Goal: Information Seeking & Learning: Learn about a topic

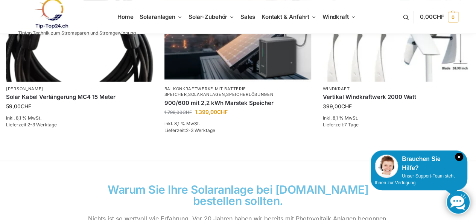
scroll to position [577, 0]
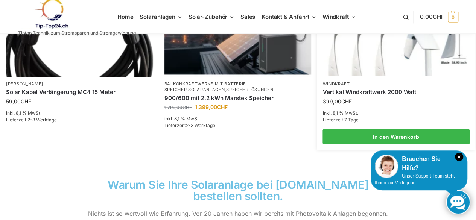
click at [386, 64] on img at bounding box center [396, 22] width 145 height 108
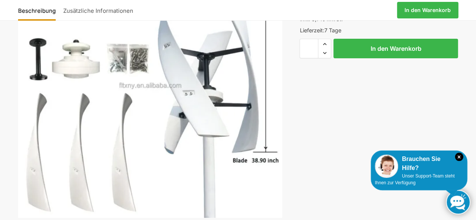
scroll to position [155, 0]
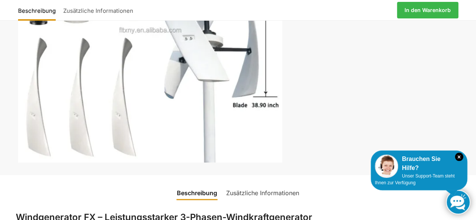
click at [263, 188] on link "Zusätzliche Informationen" at bounding box center [263, 193] width 82 height 18
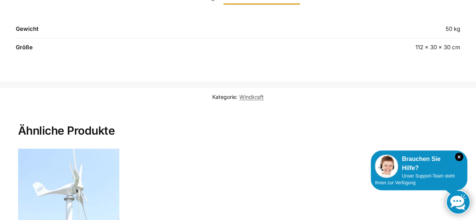
scroll to position [0, 0]
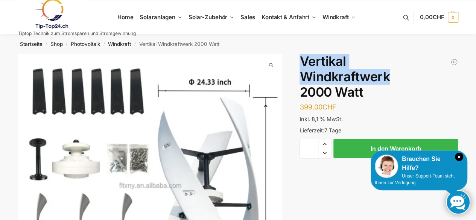
drag, startPoint x: 301, startPoint y: 59, endPoint x: 392, endPoint y: 82, distance: 94.1
click at [392, 82] on h1 "Vertikal Windkraftwerk 2000 Watt" at bounding box center [379, 77] width 158 height 46
copy h1 "Vertikal Windkraftwerk"
